Goal: Communication & Community: Answer question/provide support

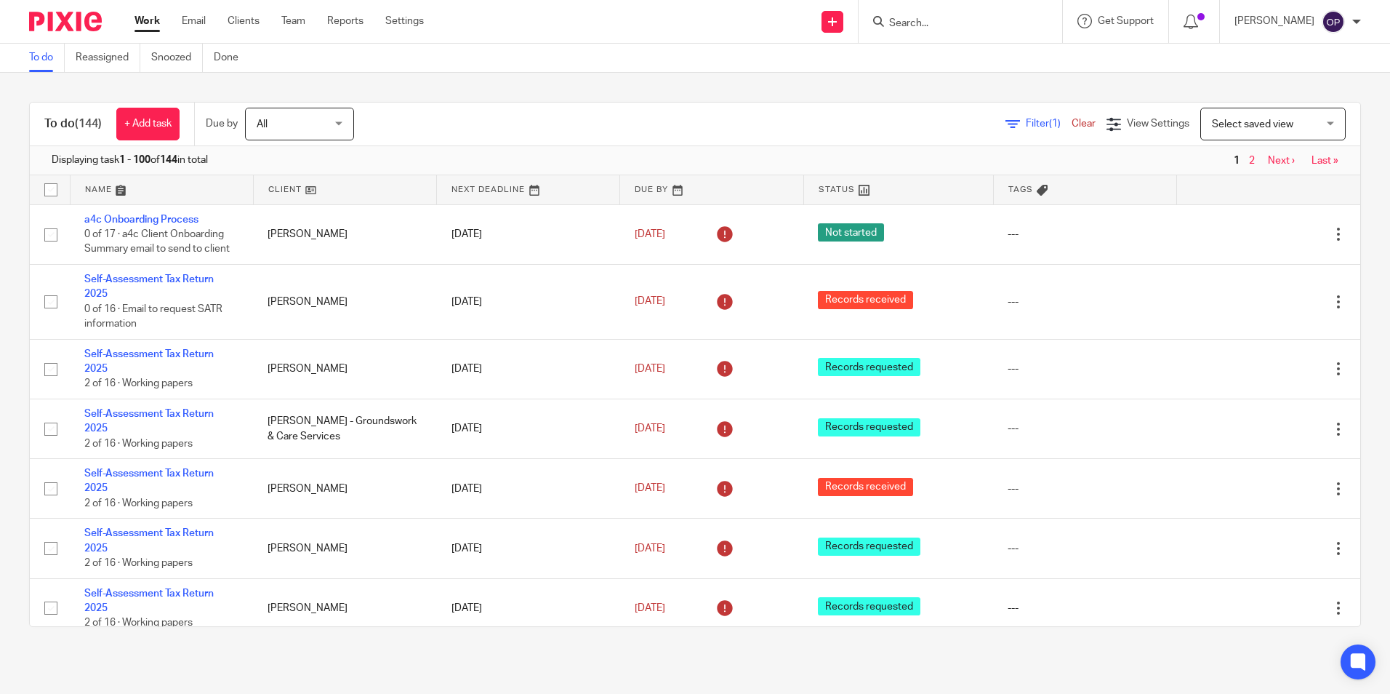
click at [995, 33] on div at bounding box center [961, 21] width 204 height 43
click at [982, 23] on input "Search" at bounding box center [953, 23] width 131 height 13
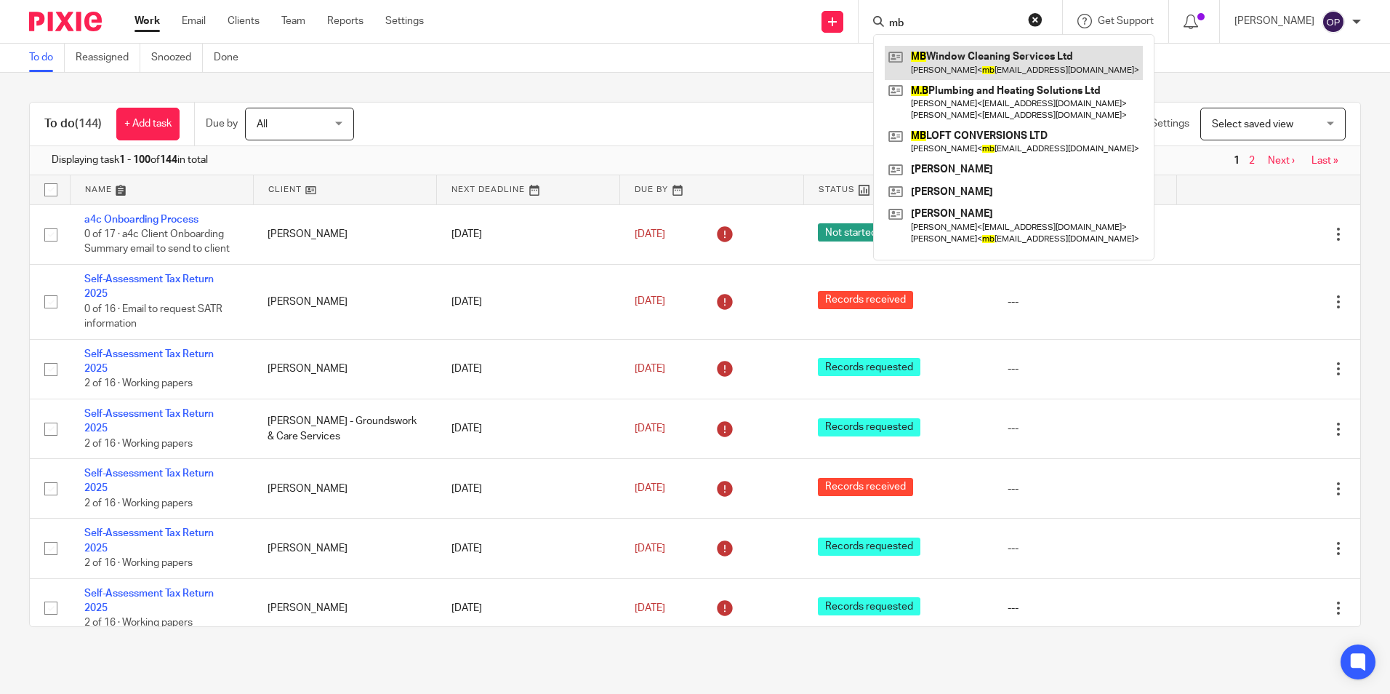
type input "mb"
click at [974, 65] on link at bounding box center [1014, 62] width 258 height 33
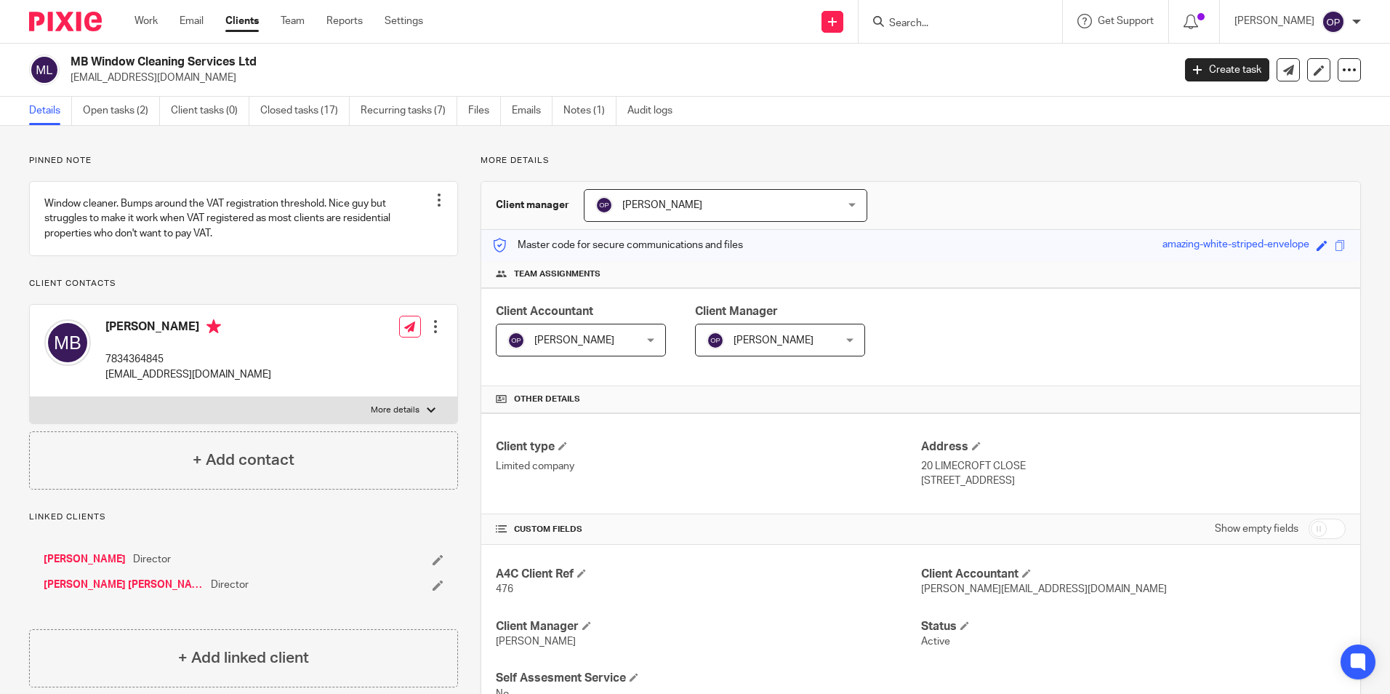
drag, startPoint x: 68, startPoint y: 79, endPoint x: 261, endPoint y: 82, distance: 192.7
click at [261, 82] on div "MB Window Cleaning Services Ltd [EMAIL_ADDRESS][DOMAIN_NAME]" at bounding box center [596, 70] width 1134 height 31
copy p "[EMAIL_ADDRESS][DOMAIN_NAME]"
click at [120, 112] on link "Open tasks (2)" at bounding box center [121, 111] width 77 height 28
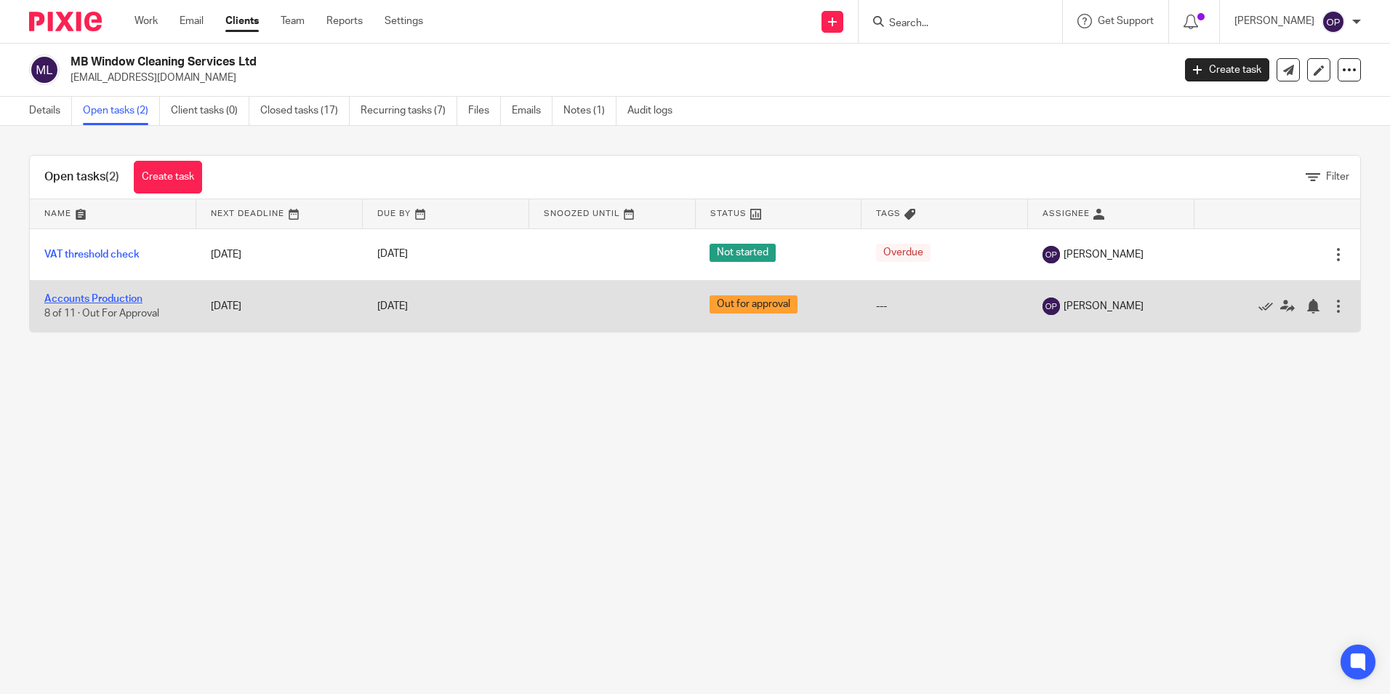
click at [102, 302] on link "Accounts Production" at bounding box center [93, 299] width 98 height 10
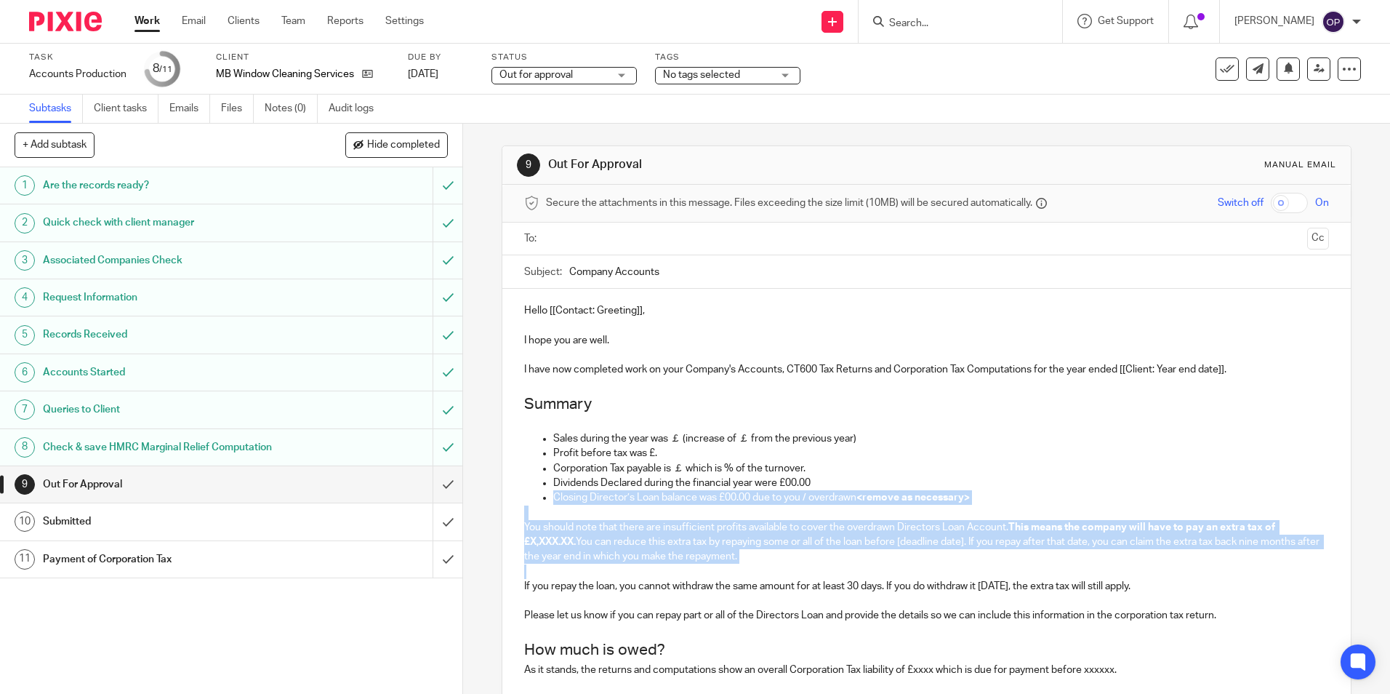
drag, startPoint x: 800, startPoint y: 569, endPoint x: 494, endPoint y: 499, distance: 313.3
click at [494, 499] on div "9 Out For Approval Manual email Secure the attachments in this message. Files e…" at bounding box center [926, 409] width 927 height 570
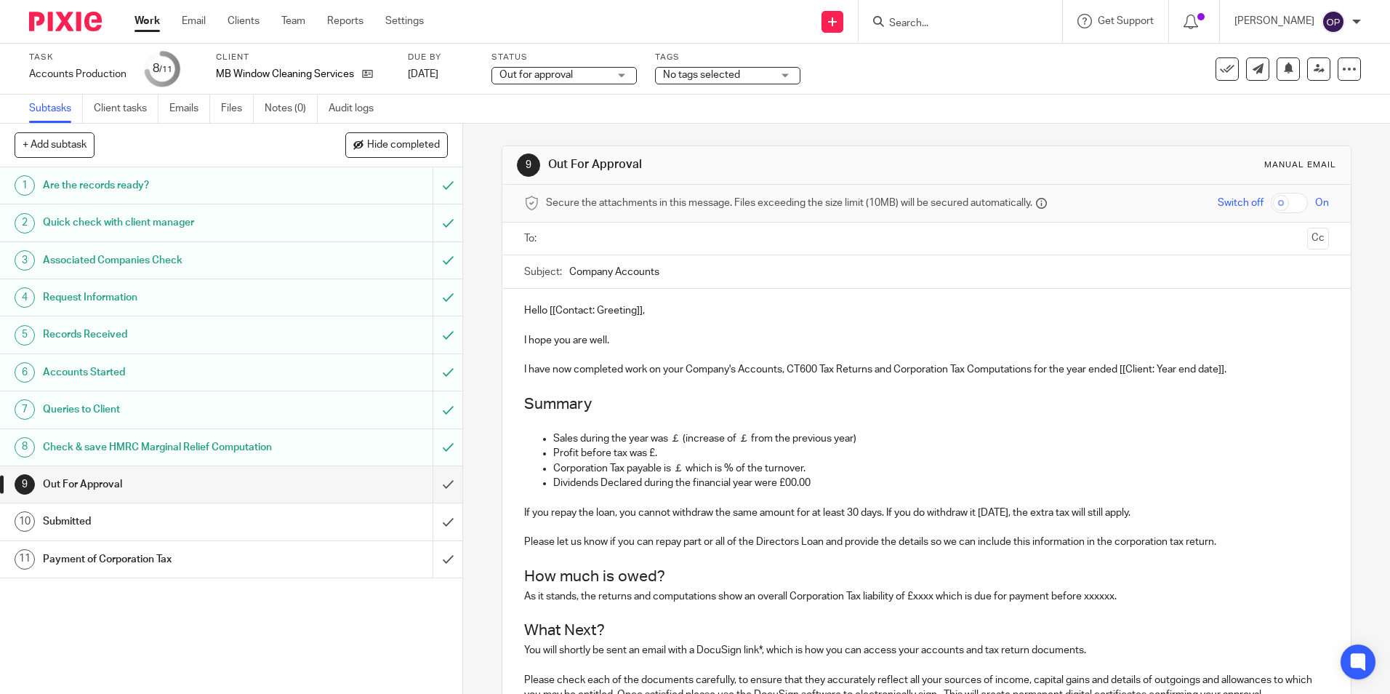
drag, startPoint x: 1182, startPoint y: 510, endPoint x: 498, endPoint y: 512, distance: 684.2
click at [502, 512] on div "Hello [[Contact: Greeting]], I hope you are well. I have now completed work on …" at bounding box center [926, 530] width 848 height 483
click at [1243, 570] on h2 "How much is owed?" at bounding box center [926, 576] width 804 height 25
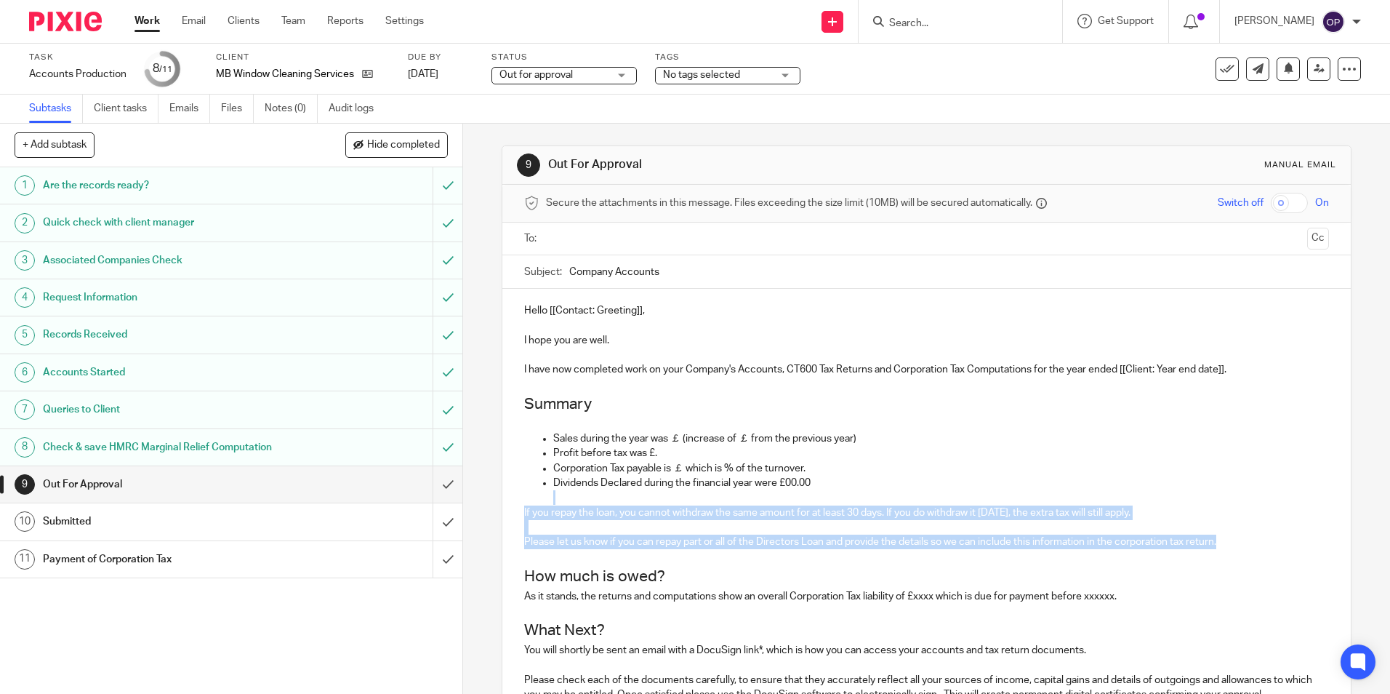
drag, startPoint x: 1245, startPoint y: 544, endPoint x: 483, endPoint y: 501, distance: 763.2
click at [483, 501] on div "9 Out For Approval Manual email Secure the attachments in this message. Files e…" at bounding box center [926, 409] width 927 height 570
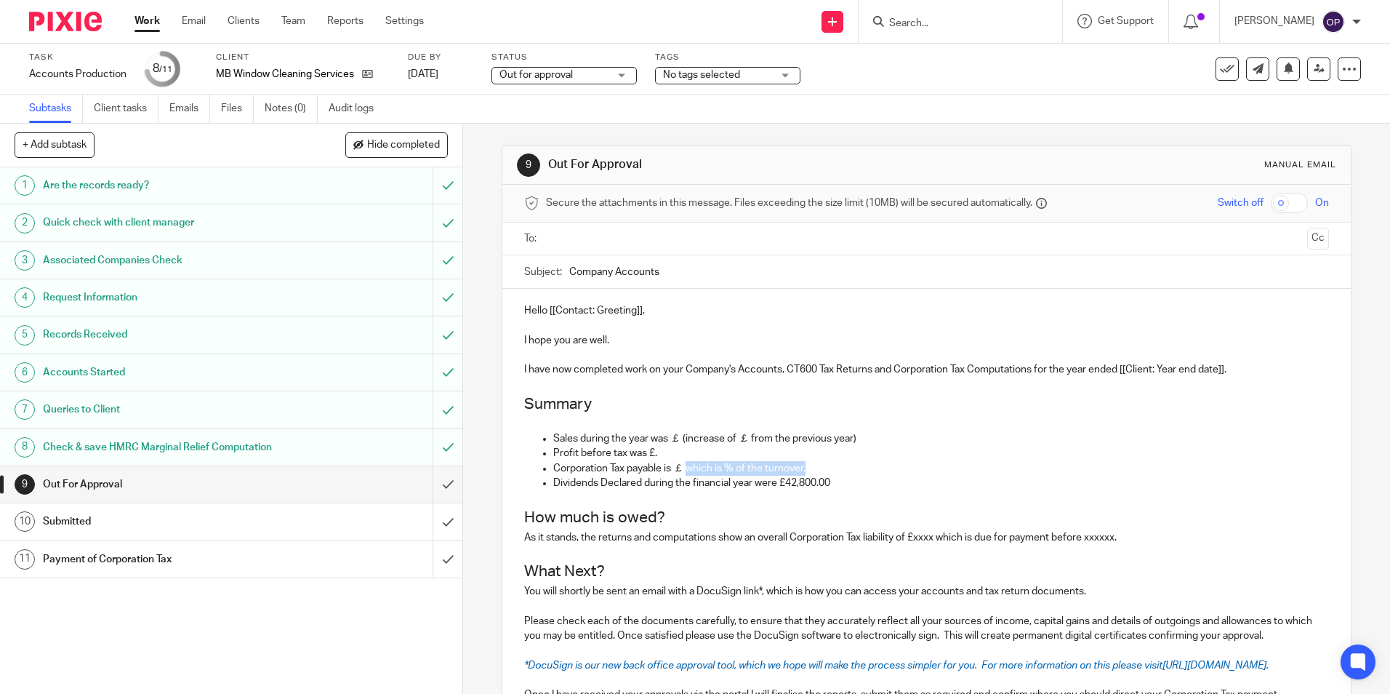
drag, startPoint x: 766, startPoint y: 478, endPoint x: 686, endPoint y: 468, distance: 80.6
click at [686, 468] on p "Corporation Tax payable is ￡ which is % of the turnover." at bounding box center [940, 468] width 775 height 15
drag, startPoint x: 862, startPoint y: 440, endPoint x: 678, endPoint y: 443, distance: 184.0
click at [678, 443] on p "Sales during the year was ￡ (increase of ￡ from the previous year)" at bounding box center [940, 438] width 775 height 15
click at [627, 238] on input "text" at bounding box center [926, 238] width 750 height 17
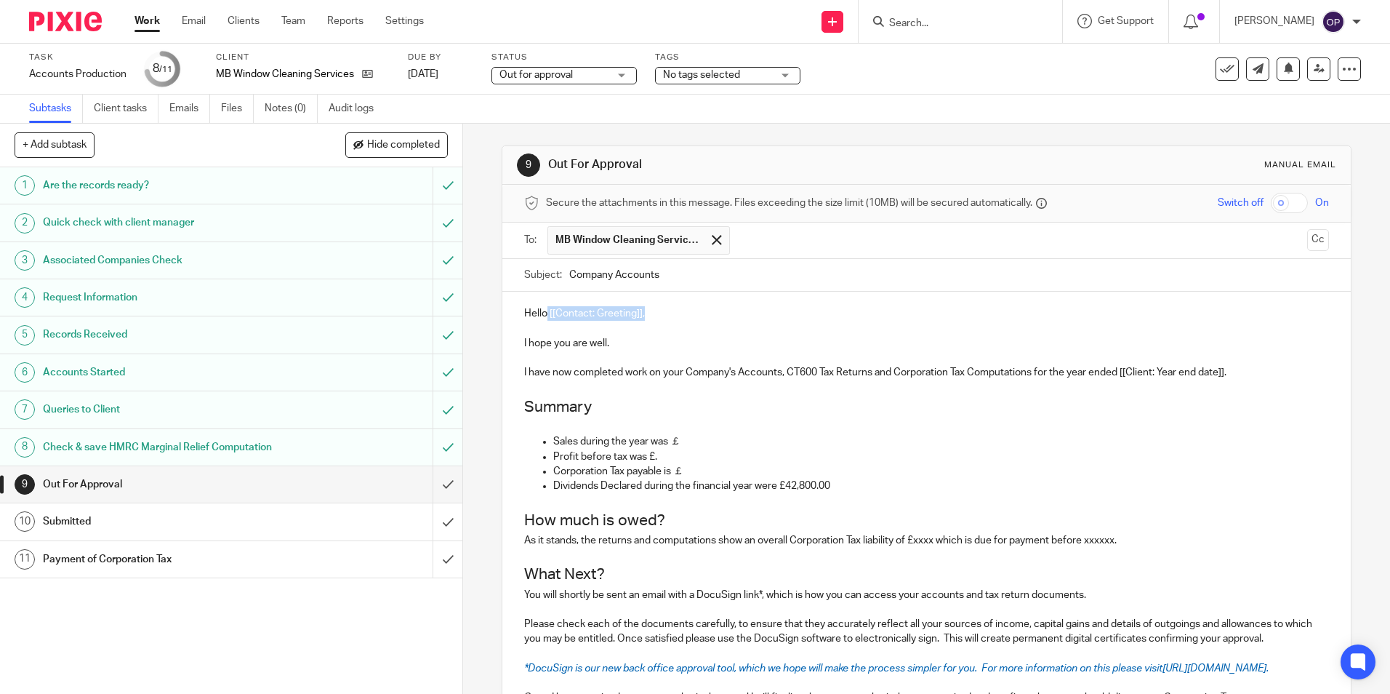
drag, startPoint x: 640, startPoint y: 313, endPoint x: 545, endPoint y: 316, distance: 95.3
click at [545, 316] on p "Hello [[Contact: Greeting]]," at bounding box center [926, 313] width 804 height 15
click at [679, 438] on p "Sales during the year was ￡" at bounding box center [940, 441] width 775 height 15
click at [670, 454] on p "Profit before tax was £." at bounding box center [940, 456] width 775 height 15
click at [670, 452] on p "Profit before tax was £." at bounding box center [940, 456] width 775 height 15
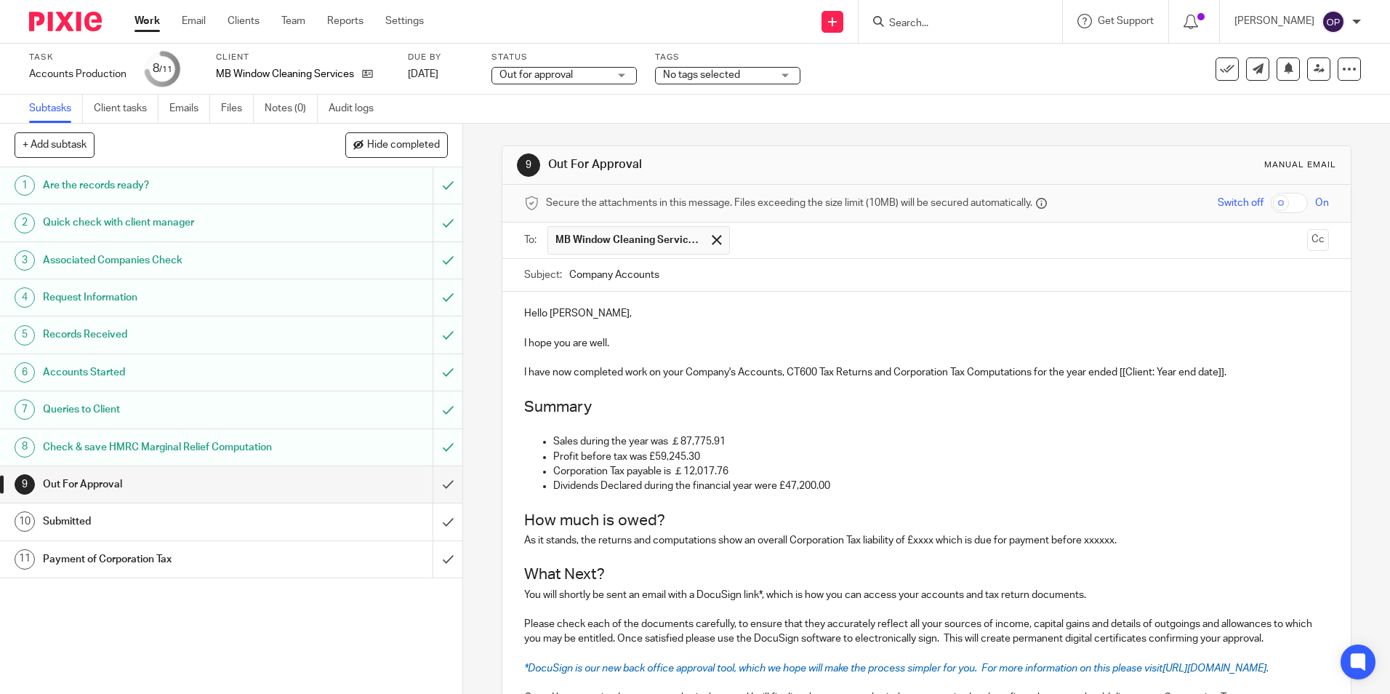
scroll to position [145, 0]
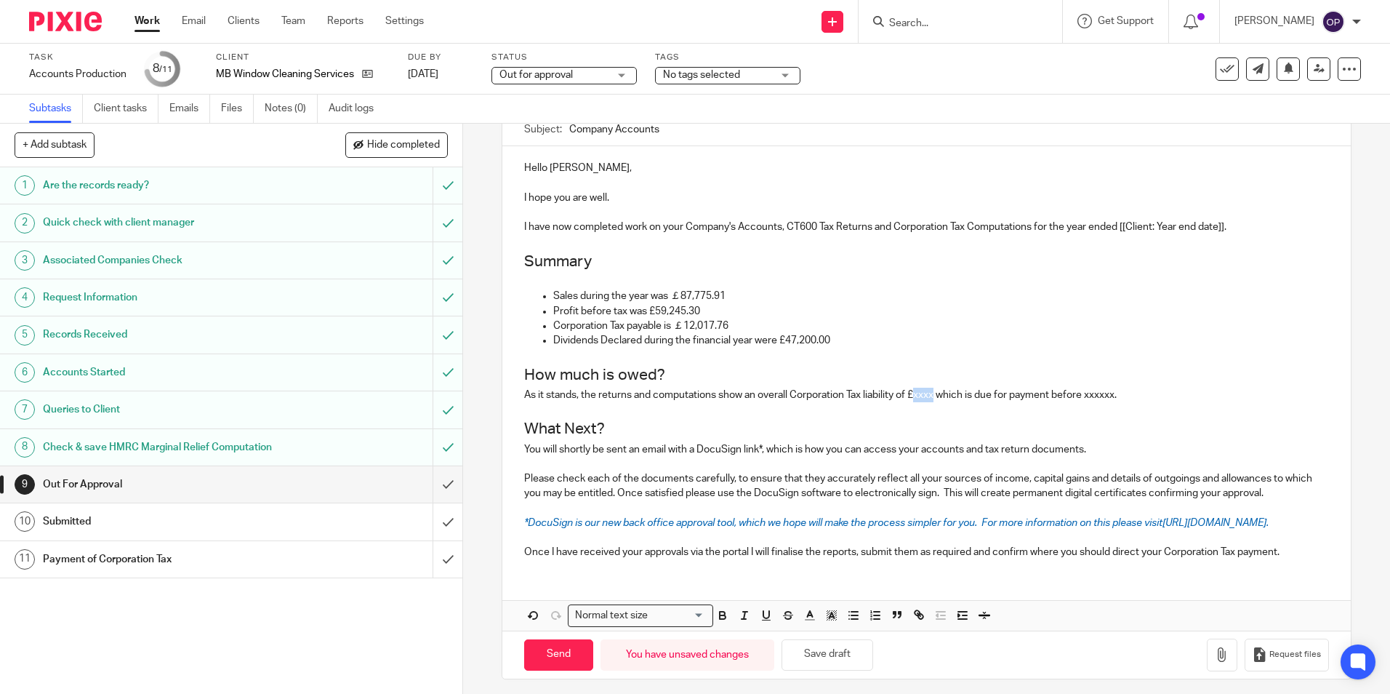
drag, startPoint x: 937, startPoint y: 397, endPoint x: 917, endPoint y: 398, distance: 20.4
click at [917, 398] on p "As it stands, the returns and computations show an overall Corporation Tax liab…" at bounding box center [926, 395] width 804 height 15
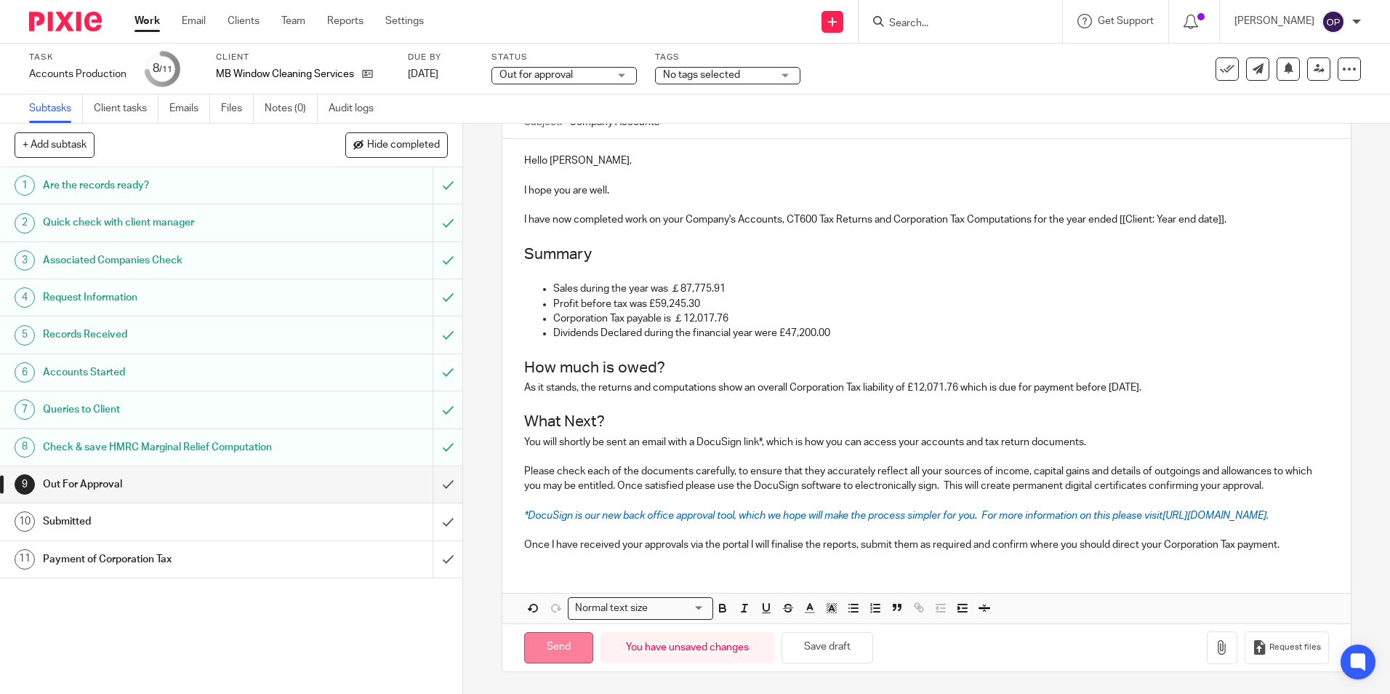
click at [577, 655] on input "Send" at bounding box center [558, 647] width 69 height 31
type input "Sent"
